Goal: Information Seeking & Learning: Learn about a topic

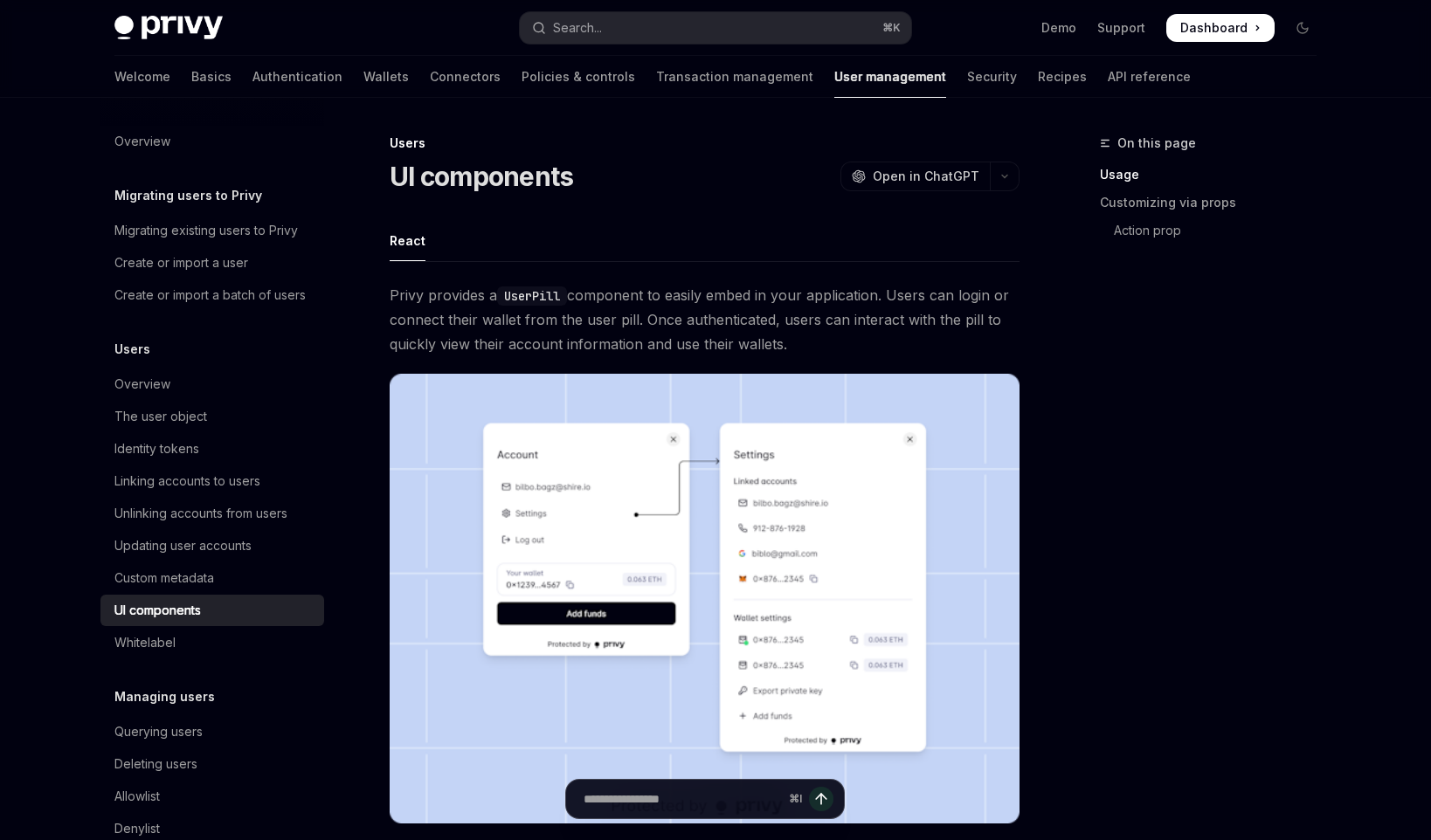
click at [364, 75] on link "Wallets" at bounding box center [386, 77] width 46 height 42
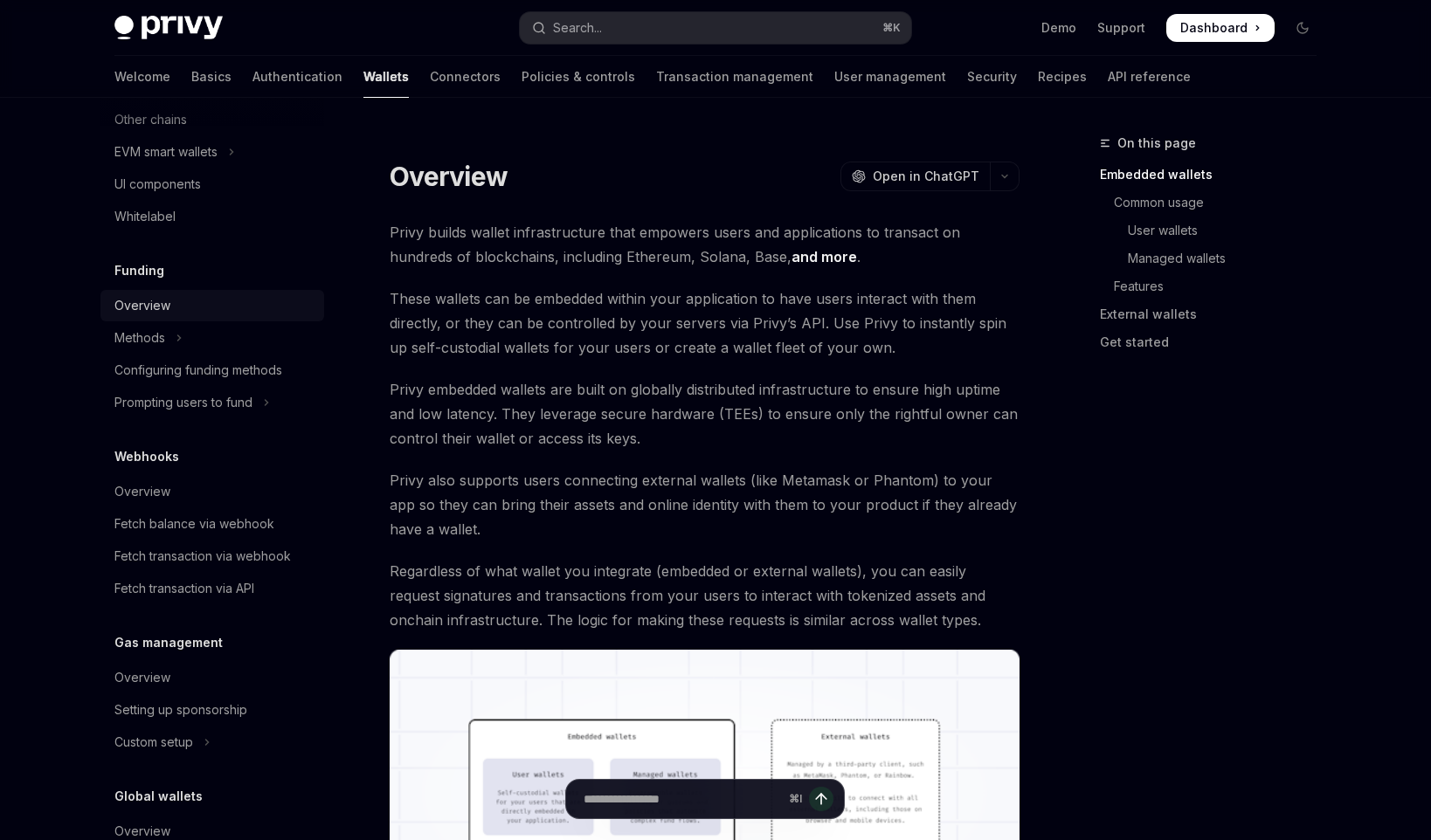
scroll to position [575, 0]
click at [158, 305] on div "Overview" at bounding box center [142, 304] width 56 height 21
type textarea "*"
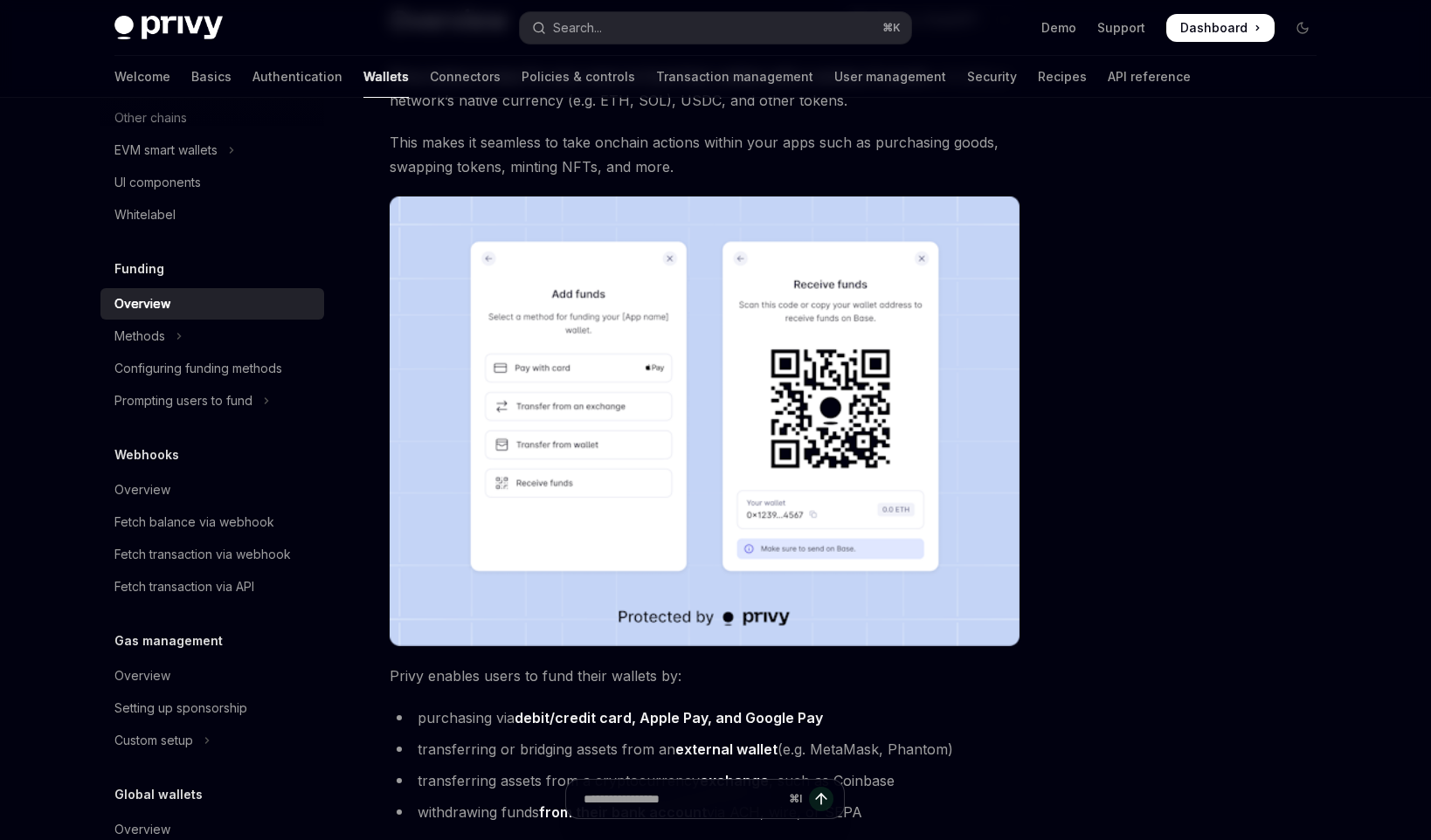
scroll to position [137, 0]
